Goal: Use online tool/utility: Utilize a website feature to perform a specific function

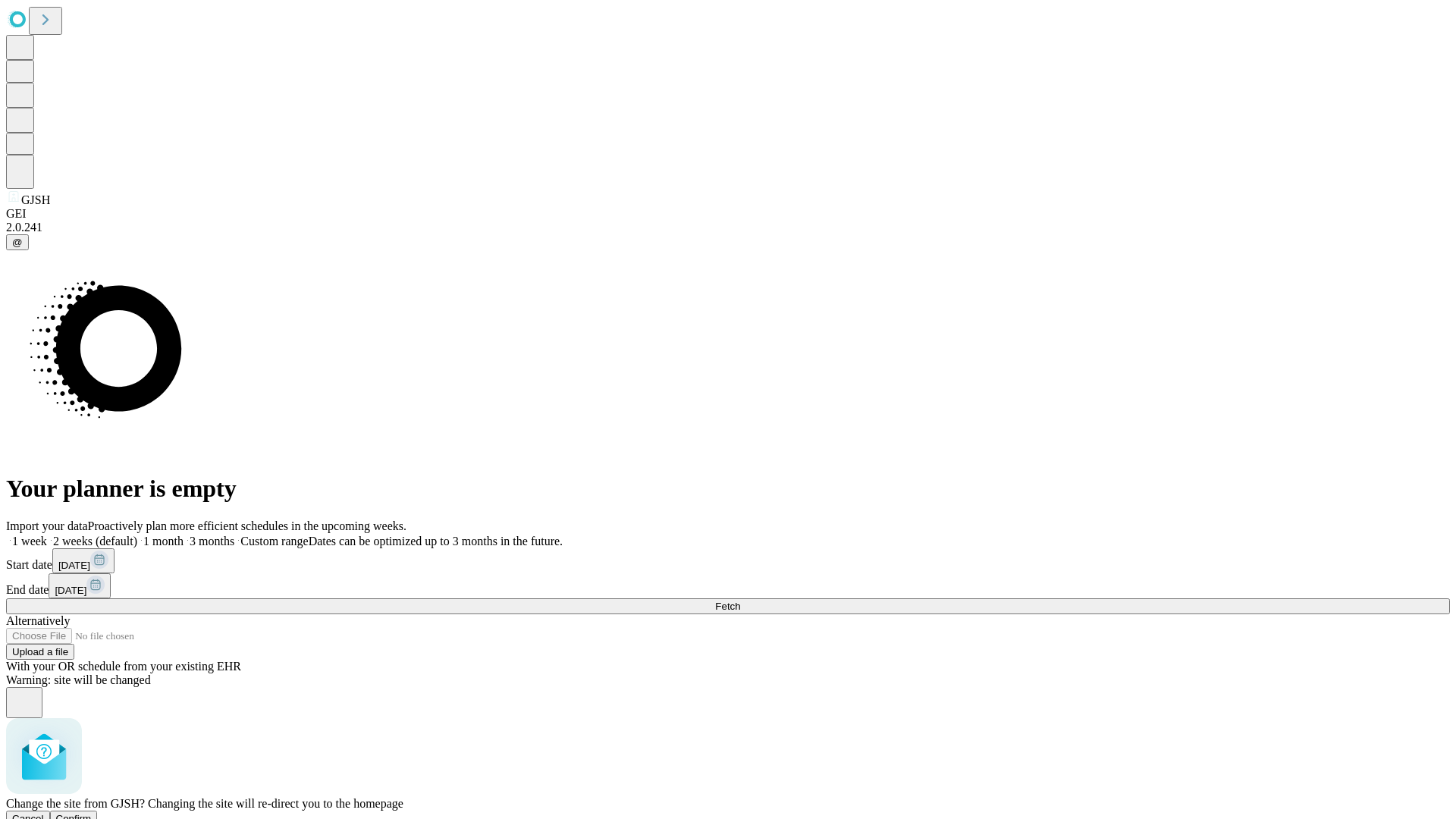
click at [92, 813] on span "Confirm" at bounding box center [73, 818] width 35 height 11
click at [137, 535] on label "2 weeks (default)" at bounding box center [92, 541] width 90 height 13
click at [740, 601] on span "Fetch" at bounding box center [727, 606] width 25 height 11
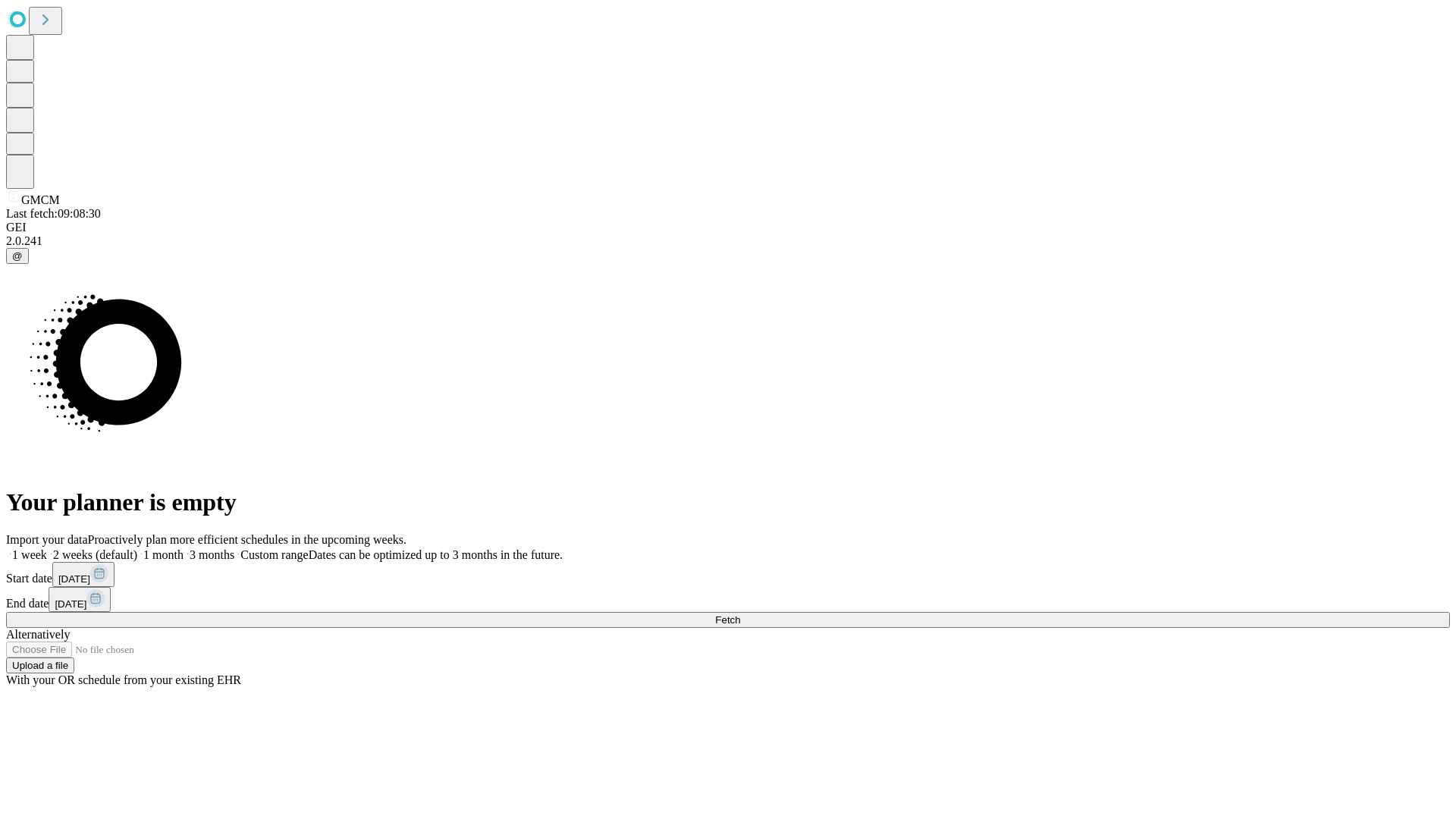
click at [740, 614] on span "Fetch" at bounding box center [727, 620] width 25 height 11
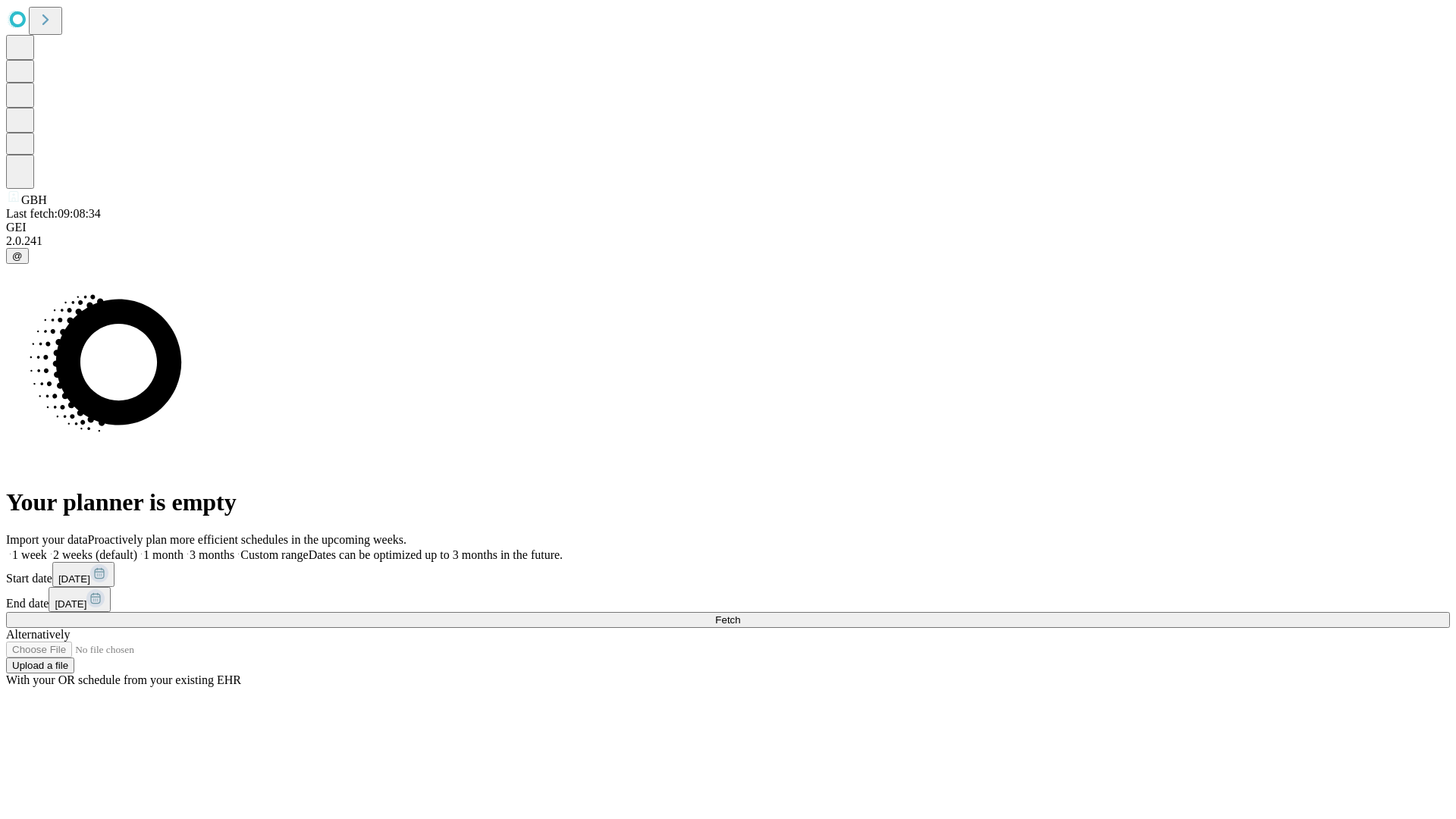
click at [137, 548] on label "2 weeks (default)" at bounding box center [92, 554] width 90 height 13
click at [740, 614] on span "Fetch" at bounding box center [727, 620] width 25 height 11
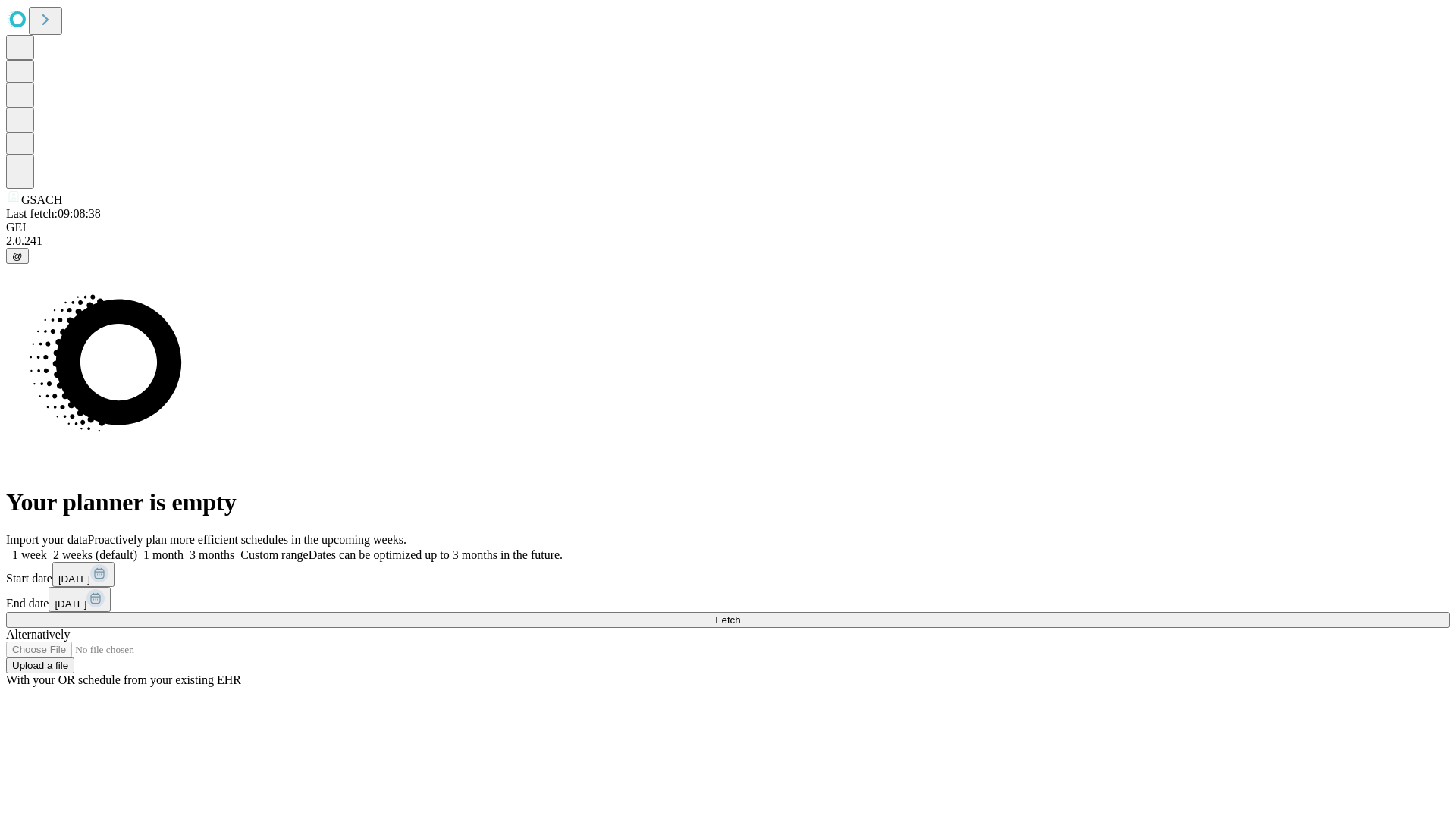
click at [740, 614] on span "Fetch" at bounding box center [727, 620] width 25 height 11
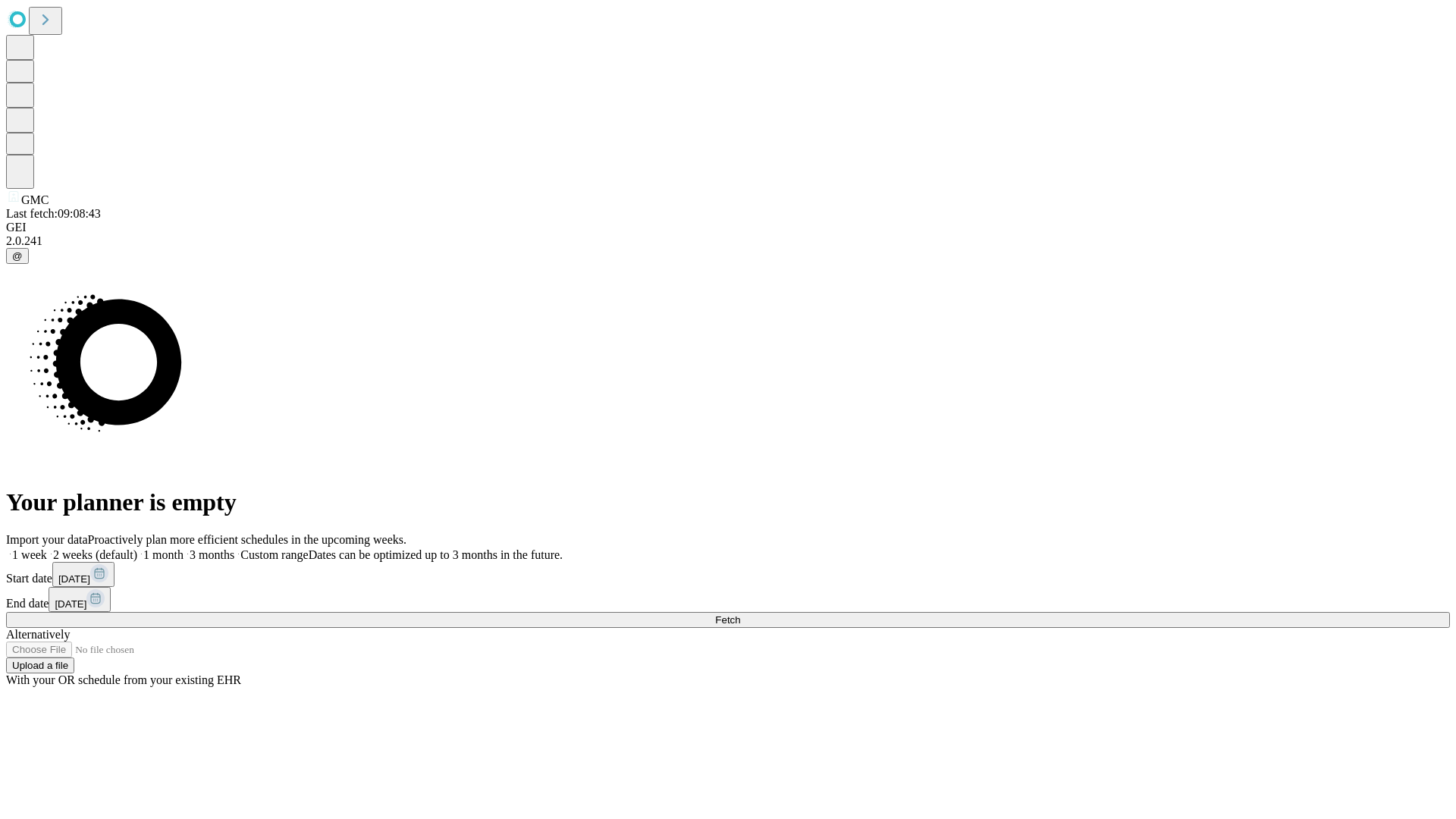
click at [137, 548] on label "2 weeks (default)" at bounding box center [92, 554] width 90 height 13
click at [740, 614] on span "Fetch" at bounding box center [727, 620] width 25 height 11
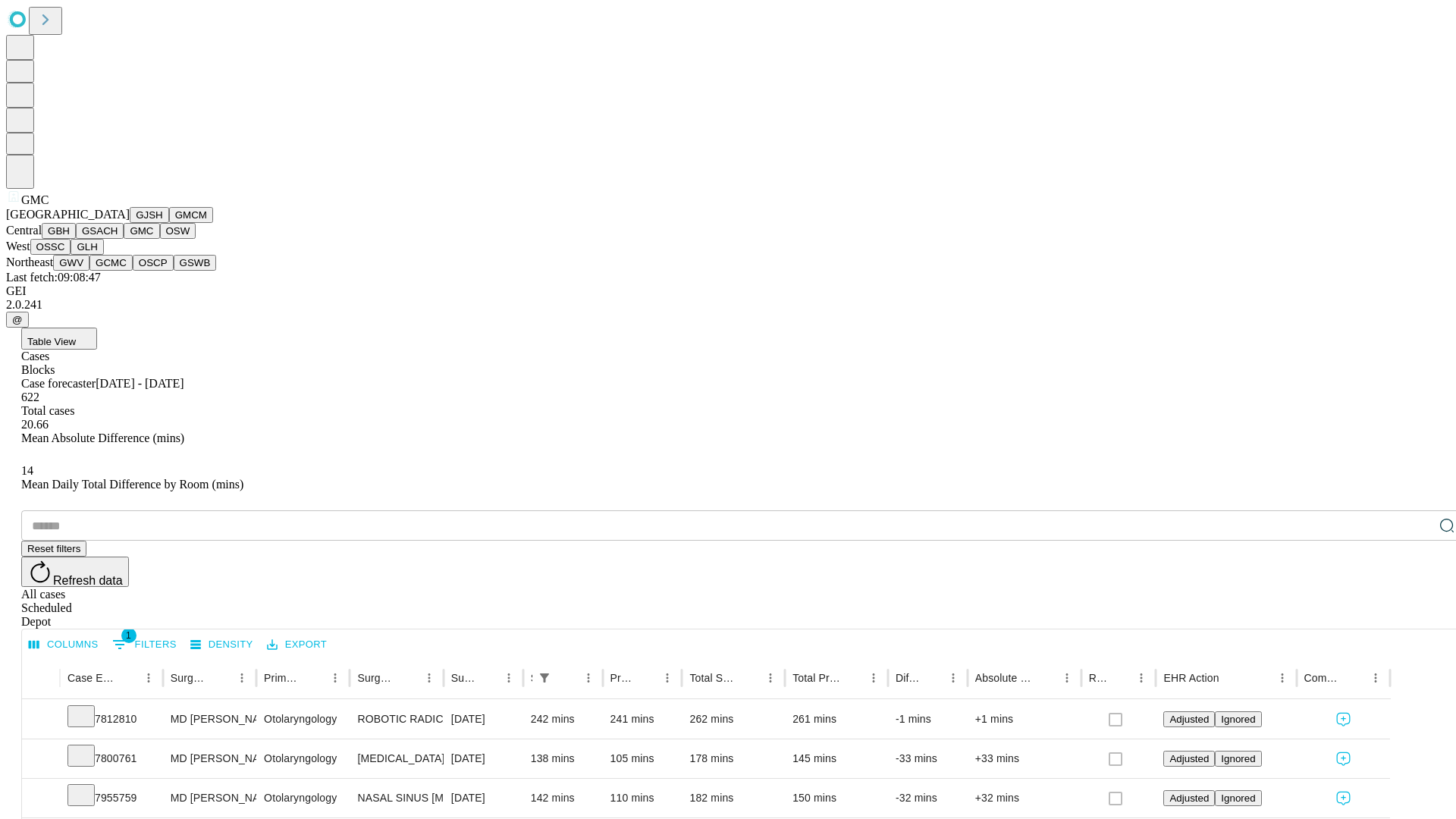
click at [160, 239] on button "OSW" at bounding box center [178, 230] width 36 height 16
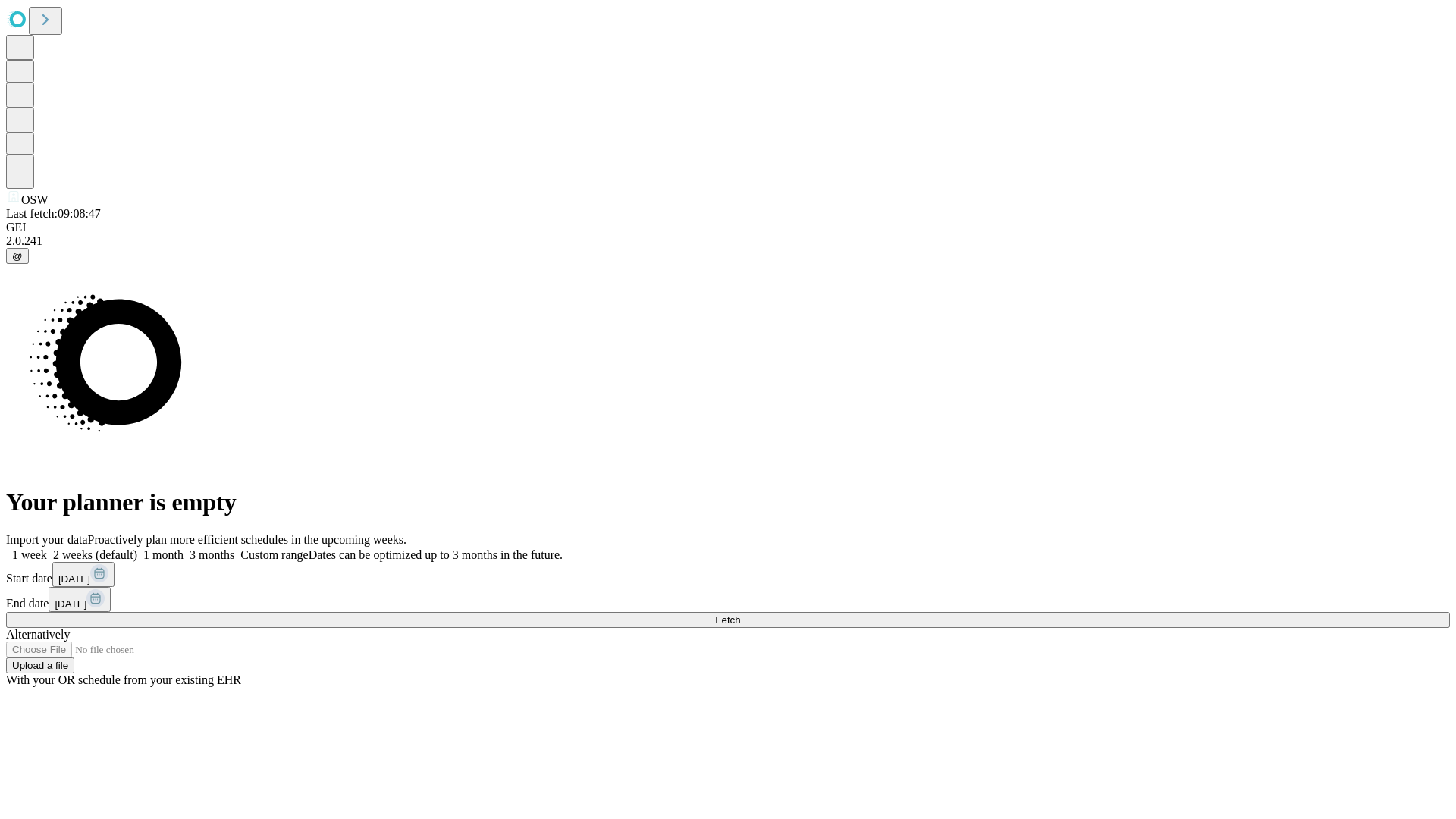
click at [137, 548] on label "2 weeks (default)" at bounding box center [92, 554] width 90 height 13
click at [740, 614] on span "Fetch" at bounding box center [727, 620] width 25 height 11
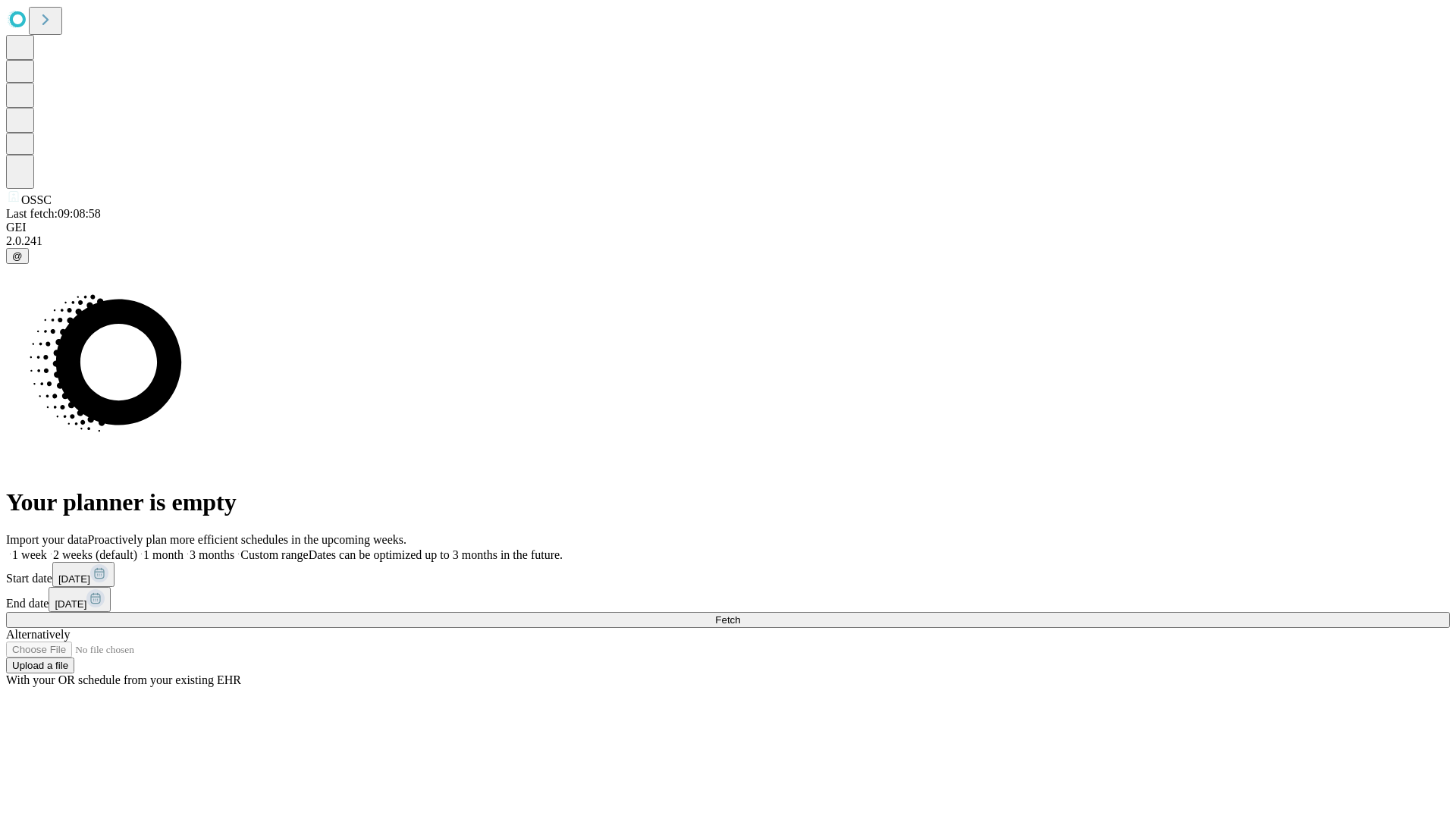
click at [137, 548] on label "2 weeks (default)" at bounding box center [92, 554] width 90 height 13
click at [740, 614] on span "Fetch" at bounding box center [727, 620] width 25 height 11
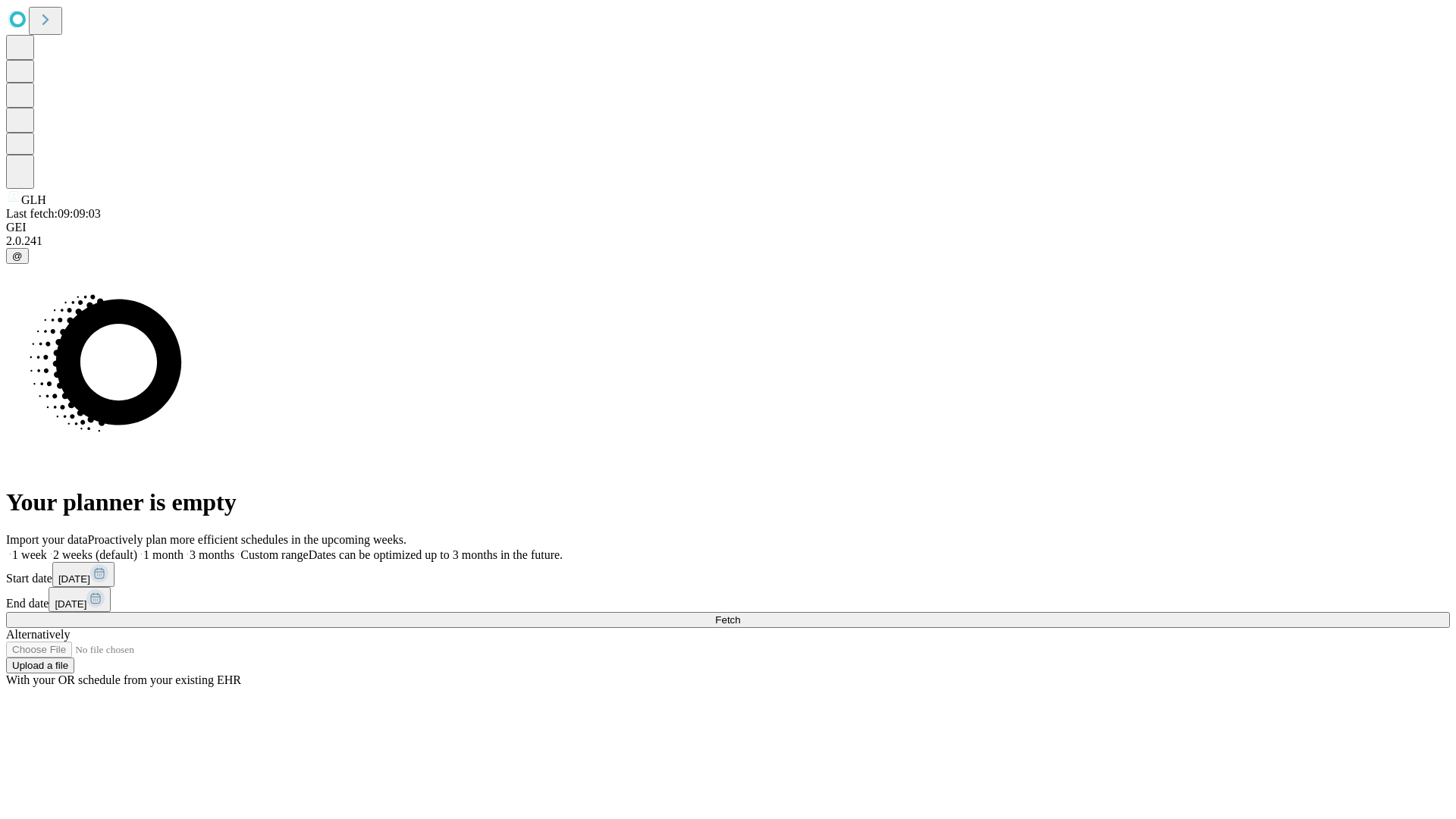
click at [137, 548] on label "2 weeks (default)" at bounding box center [92, 554] width 90 height 13
click at [740, 614] on span "Fetch" at bounding box center [727, 620] width 25 height 11
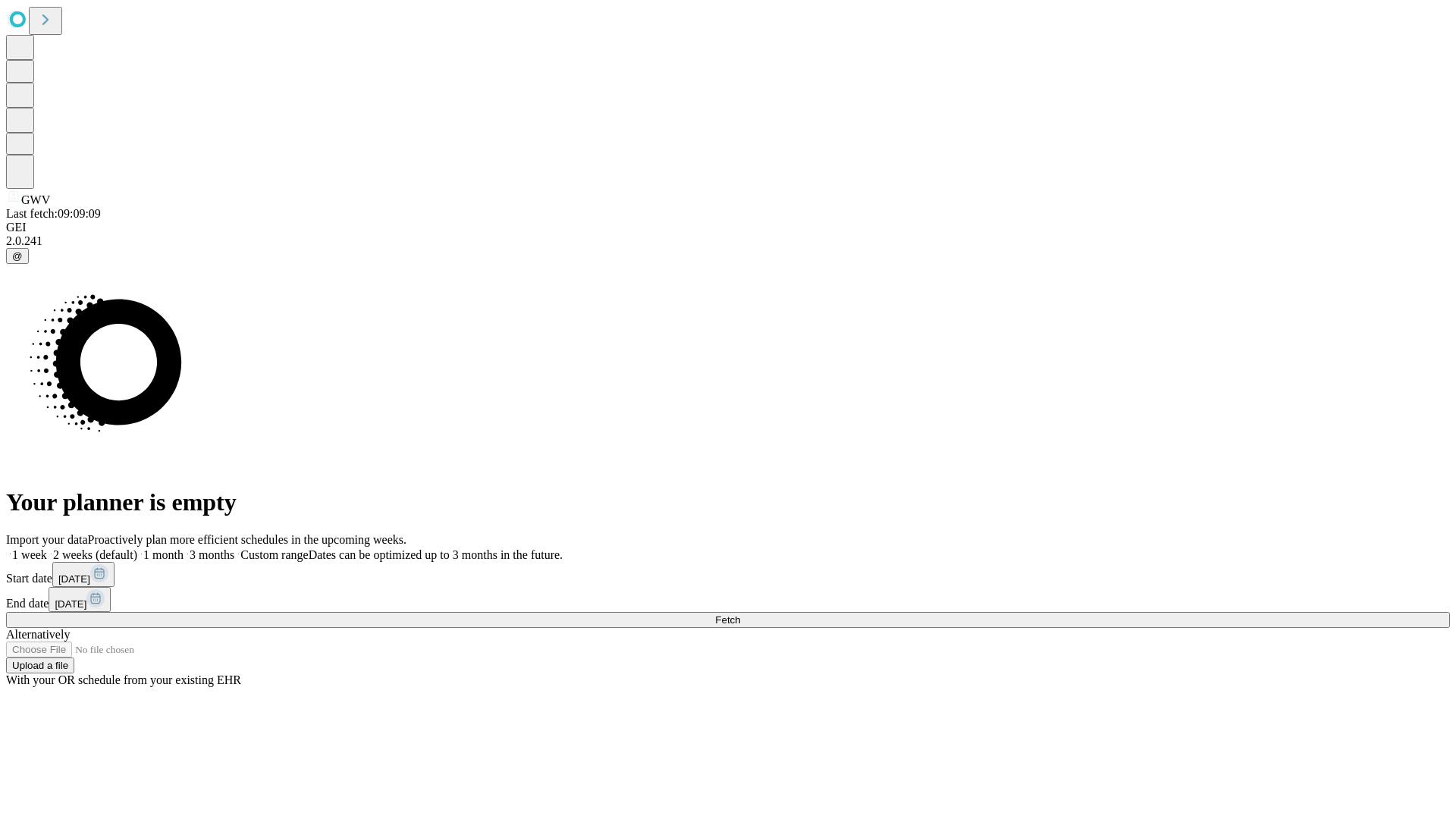
click at [137, 548] on label "2 weeks (default)" at bounding box center [92, 554] width 90 height 13
click at [740, 614] on span "Fetch" at bounding box center [727, 620] width 25 height 11
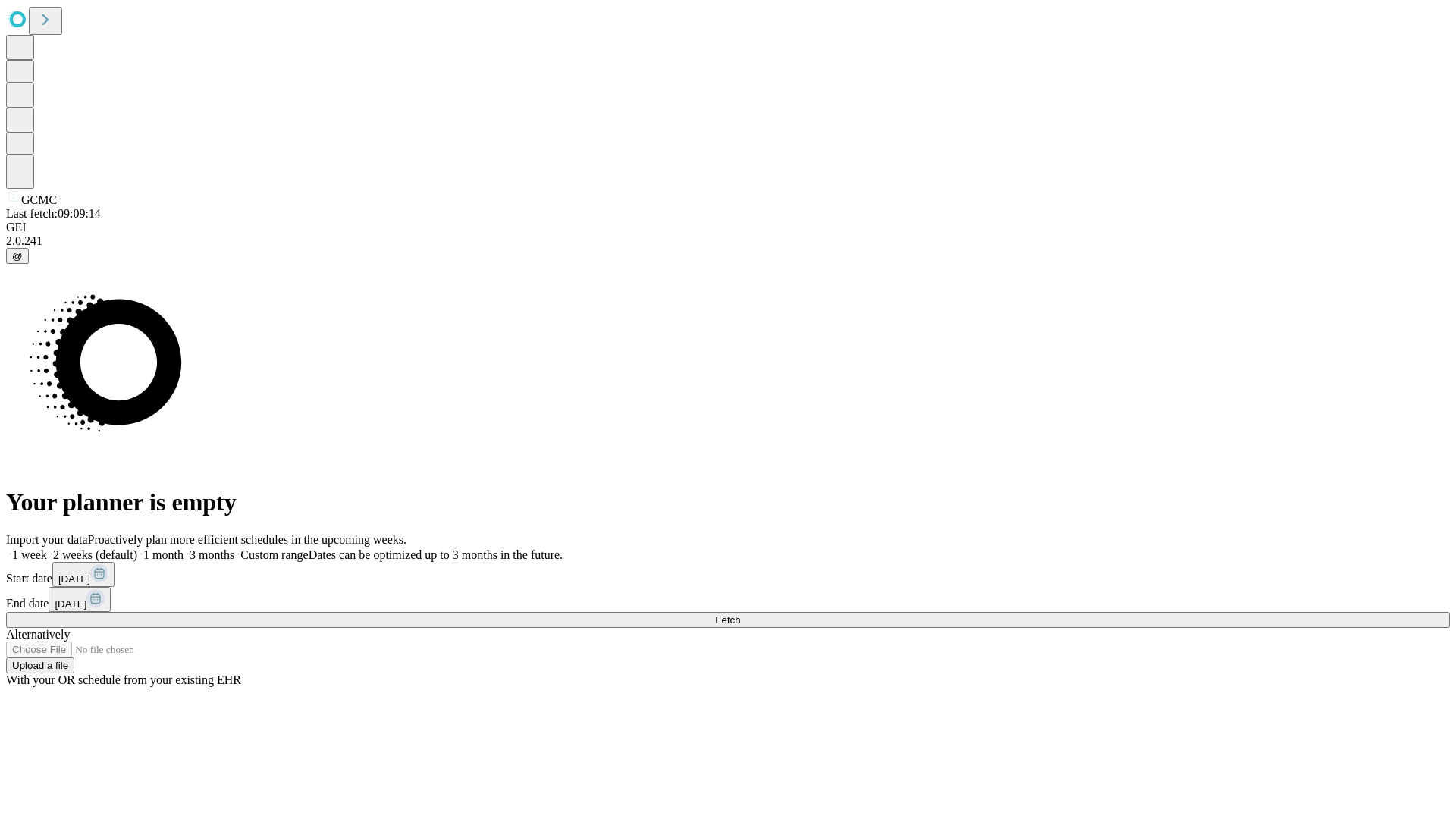
click at [137, 548] on label "2 weeks (default)" at bounding box center [92, 554] width 90 height 13
click at [740, 614] on span "Fetch" at bounding box center [727, 620] width 25 height 11
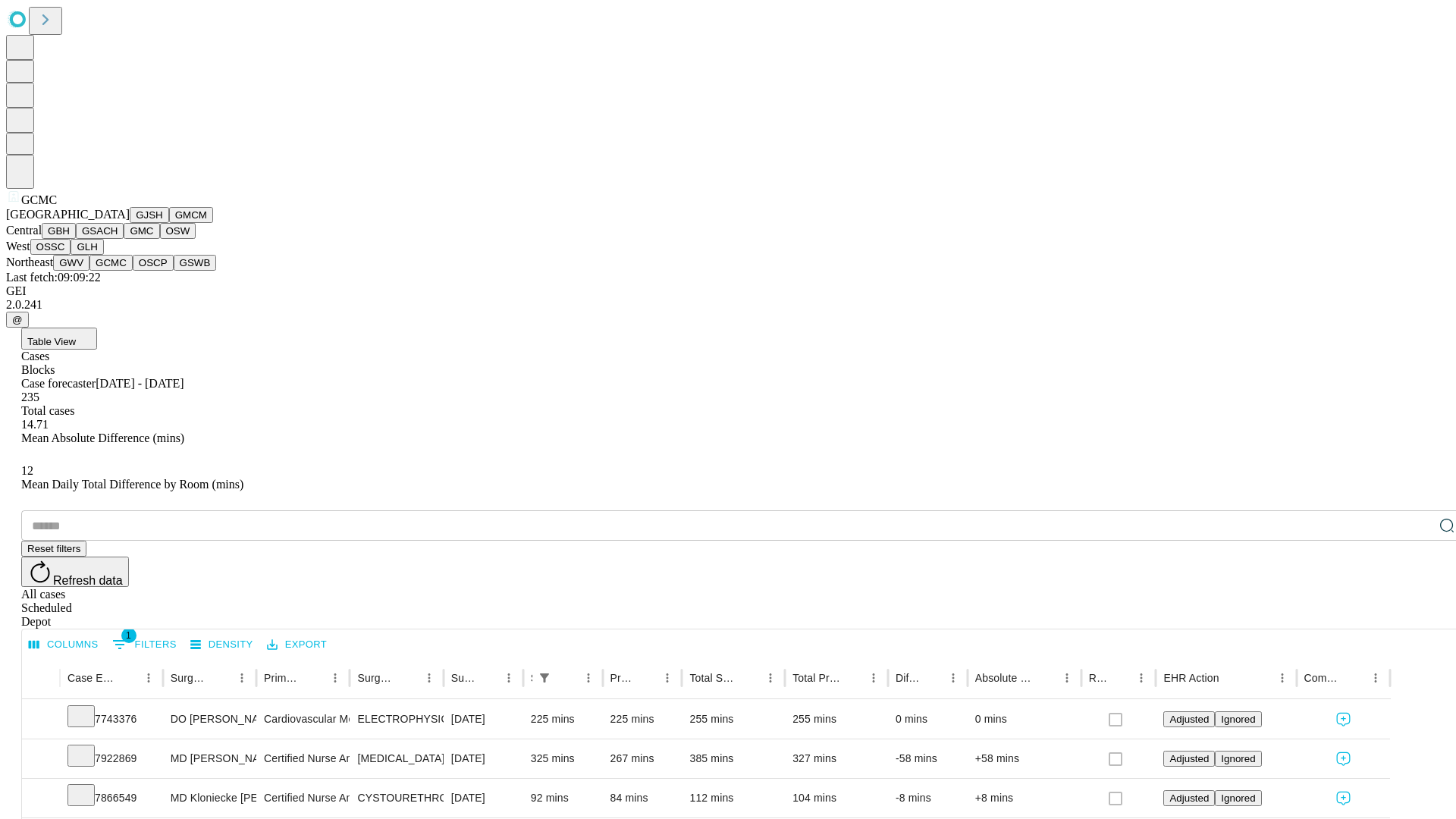
click at [132, 271] on button "OSCP" at bounding box center [153, 263] width 41 height 16
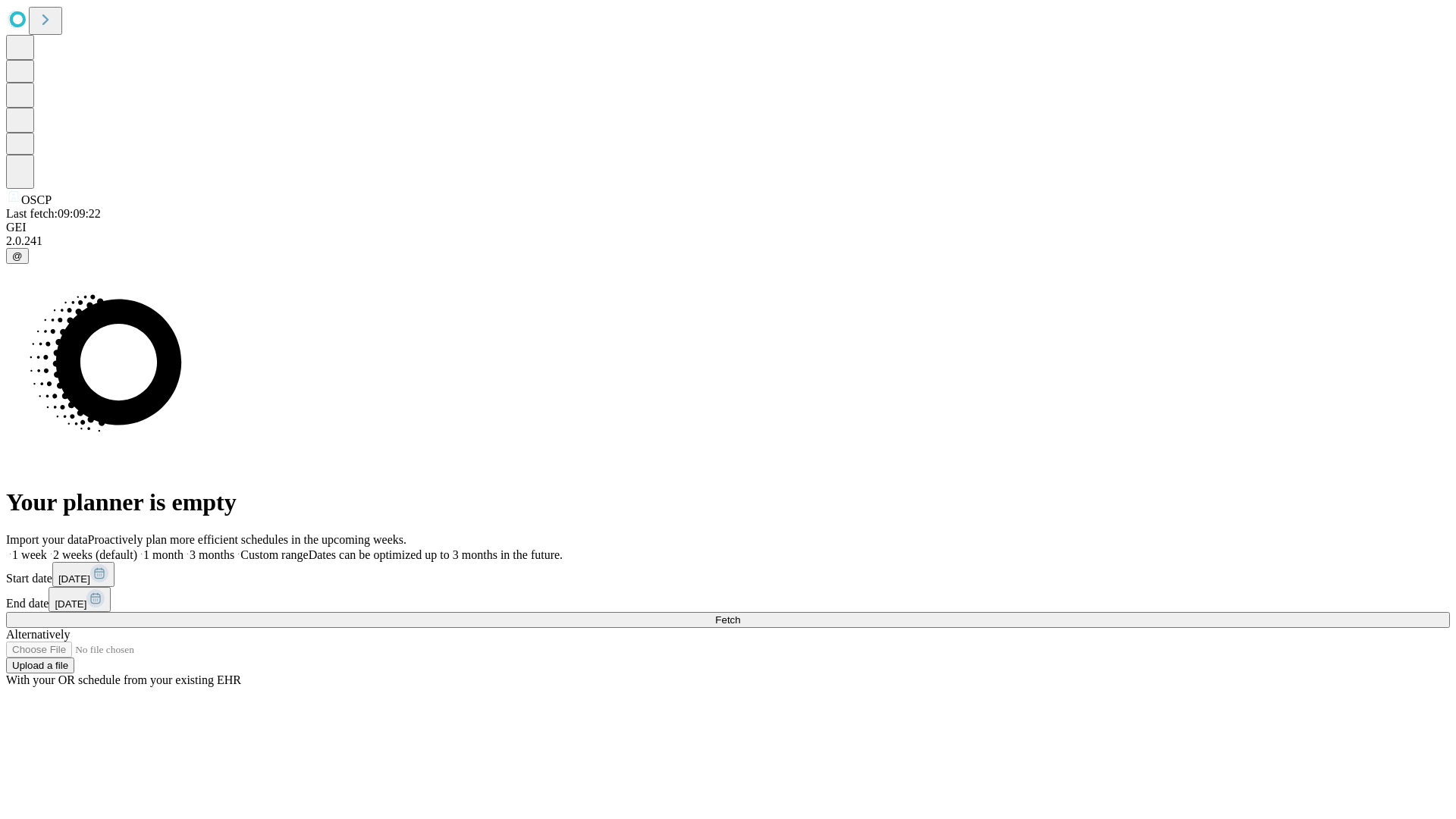
click at [137, 548] on label "2 weeks (default)" at bounding box center [92, 554] width 90 height 13
click at [740, 614] on span "Fetch" at bounding box center [727, 620] width 25 height 11
